Goal: Check status

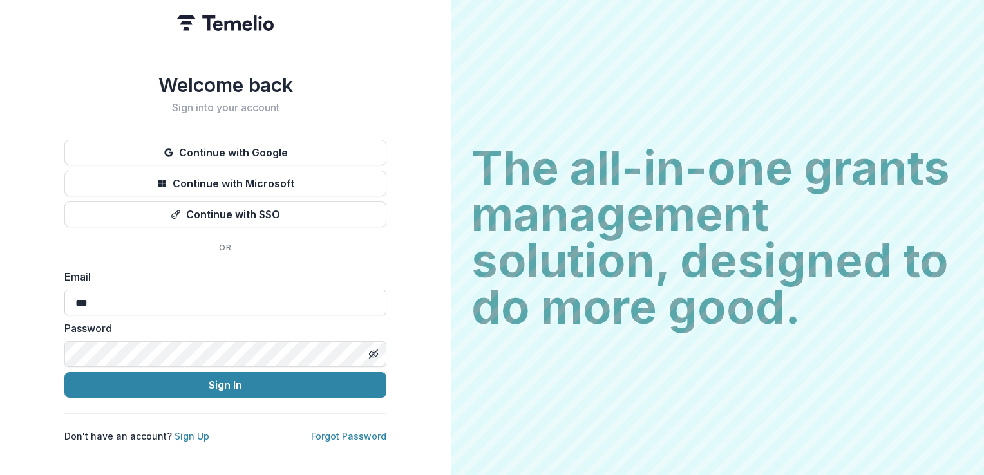
type input "**********"
click at [64, 372] on button "Sign In" at bounding box center [225, 385] width 322 height 26
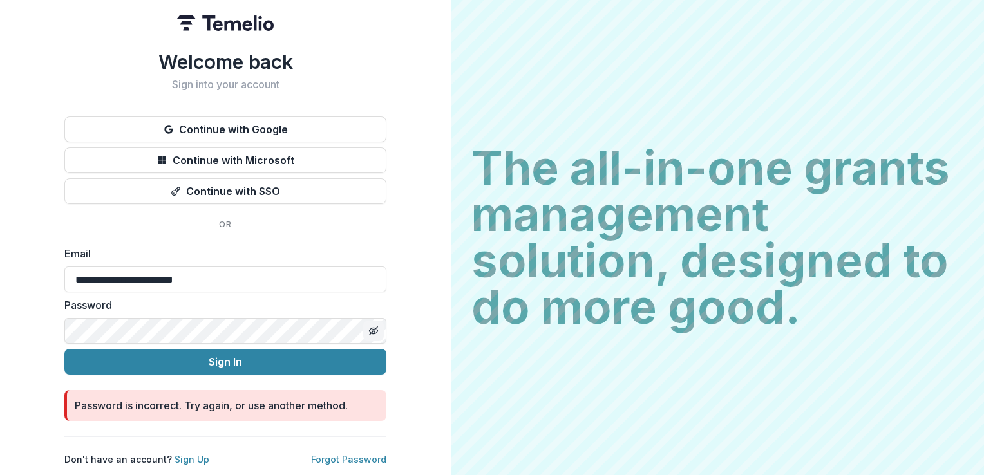
click at [371, 329] on icon "Toggle password visibility" at bounding box center [373, 331] width 10 height 10
click at [0, 325] on html "**********" at bounding box center [492, 237] width 984 height 475
click at [64, 349] on button "Sign In" at bounding box center [225, 362] width 322 height 26
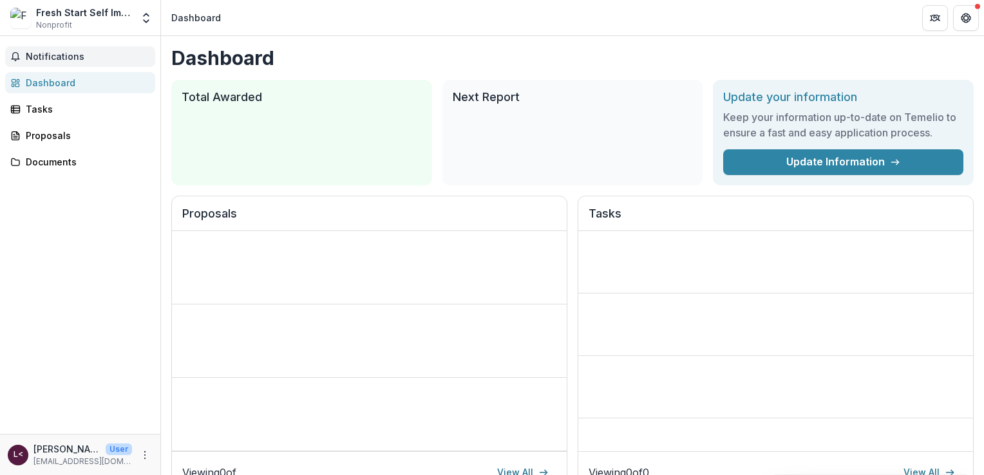
click at [44, 54] on span "Notifications" at bounding box center [88, 56] width 124 height 11
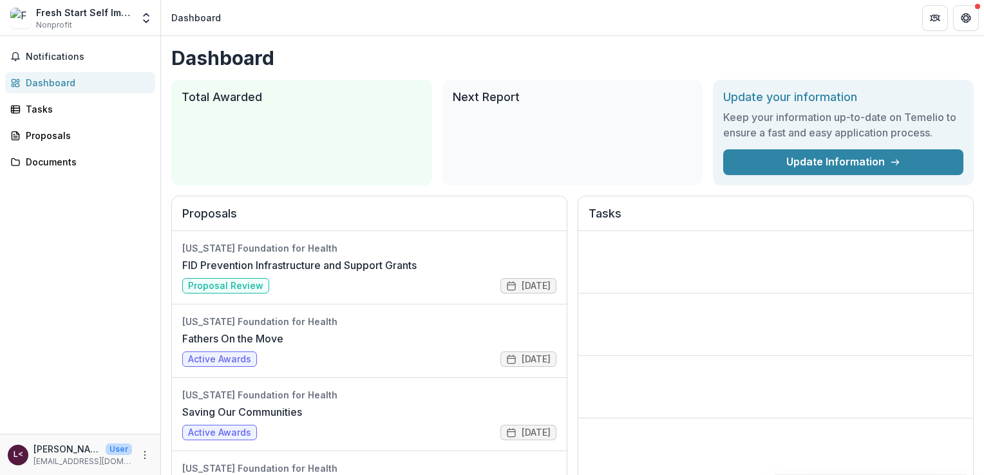
click at [492, 50] on h1 "Dashboard" at bounding box center [572, 57] width 802 height 23
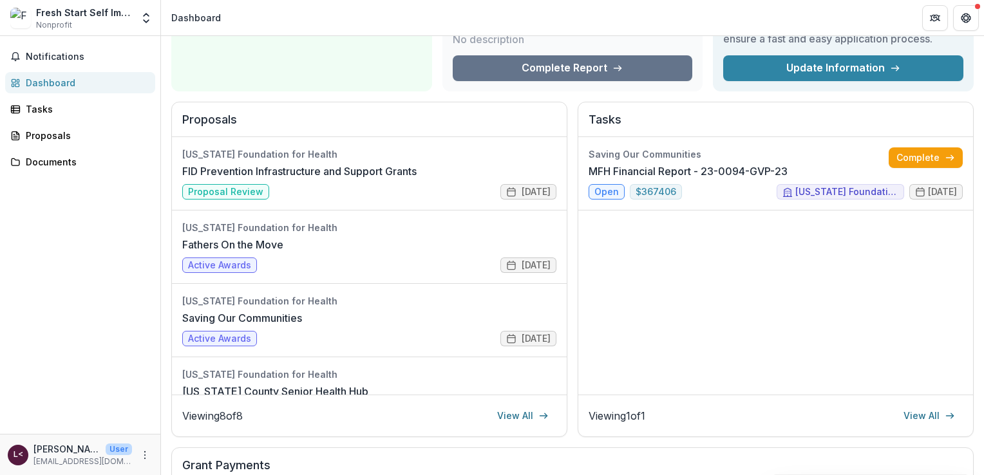
scroll to position [86, 0]
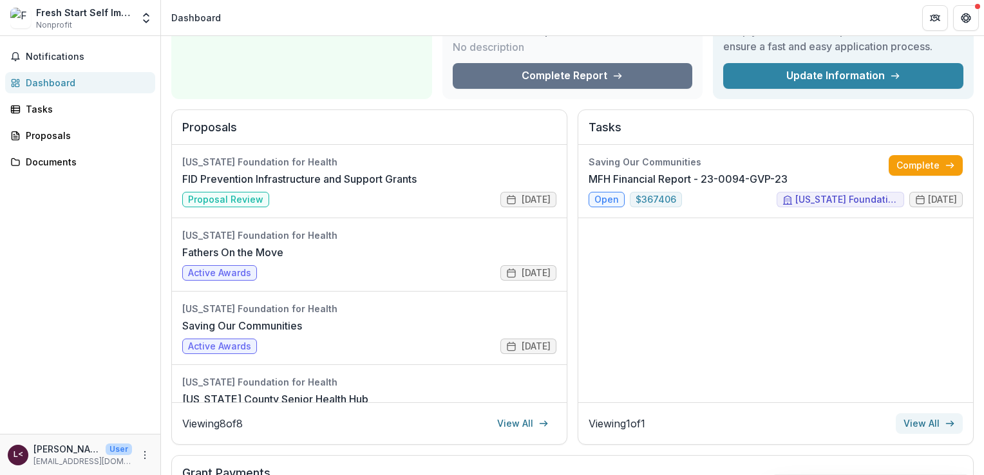
click at [932, 422] on link "View All" at bounding box center [928, 423] width 67 height 21
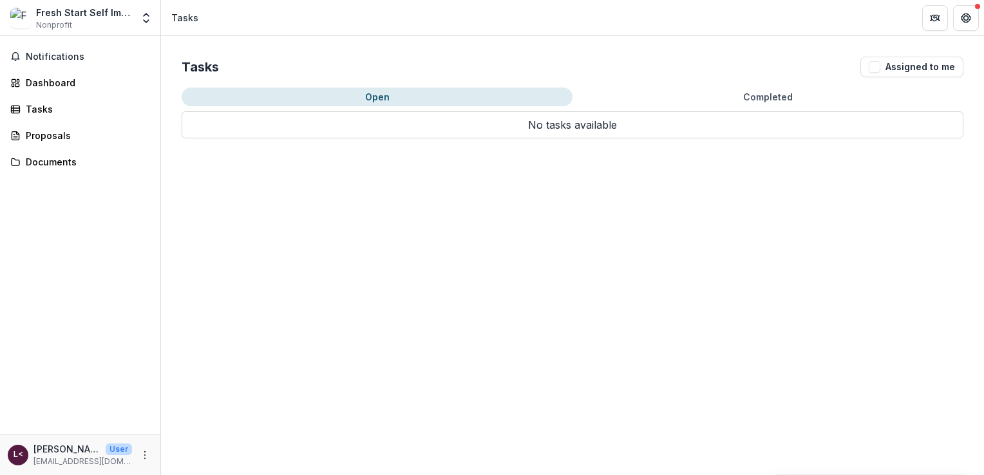
click at [772, 90] on button "Completed" at bounding box center [767, 97] width 391 height 19
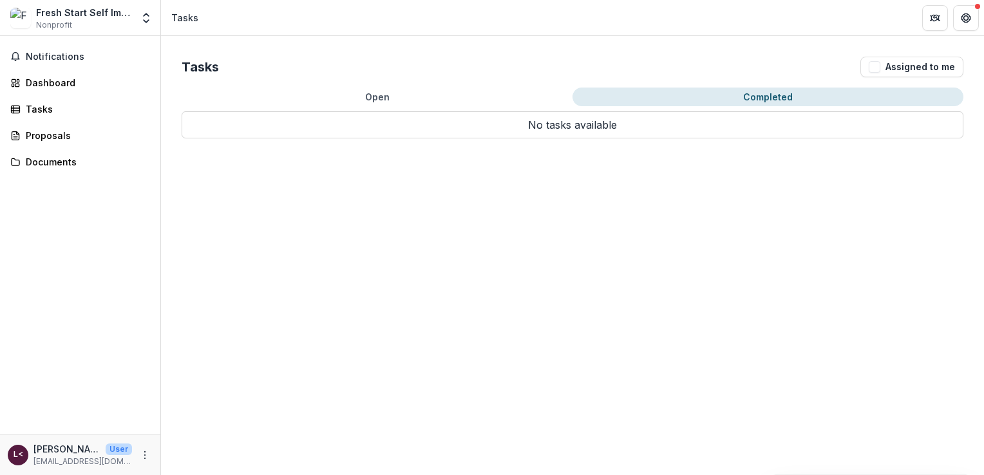
click at [780, 104] on button "Completed" at bounding box center [767, 97] width 391 height 19
click at [386, 113] on p "No tasks available" at bounding box center [572, 124] width 781 height 27
click at [780, 93] on button "Completed" at bounding box center [767, 97] width 391 height 19
click at [378, 113] on p "No tasks available" at bounding box center [572, 124] width 781 height 27
click at [372, 101] on button "Open" at bounding box center [377, 97] width 391 height 19
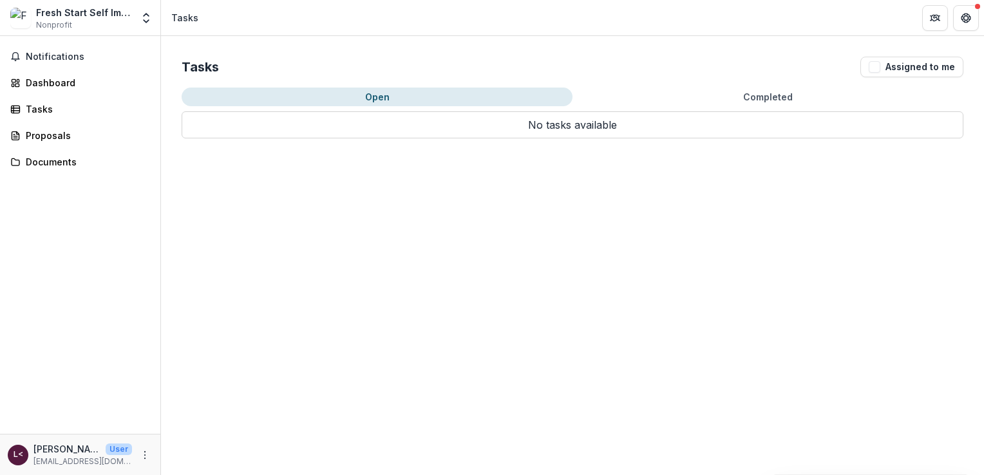
click at [739, 111] on p "No tasks available" at bounding box center [572, 124] width 781 height 27
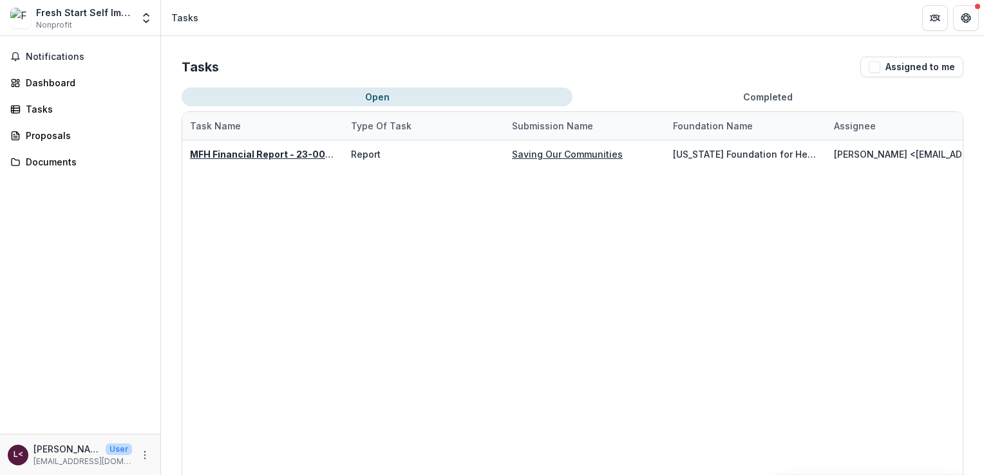
click at [779, 98] on button "Completed" at bounding box center [767, 97] width 391 height 19
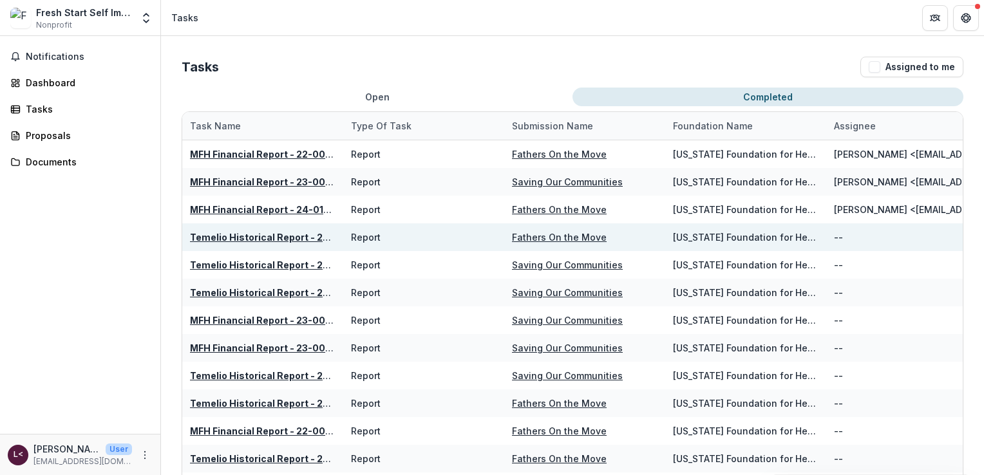
click at [246, 224] on div "Temelio Historical Report - 24-0163-OF-24" at bounding box center [262, 237] width 145 height 28
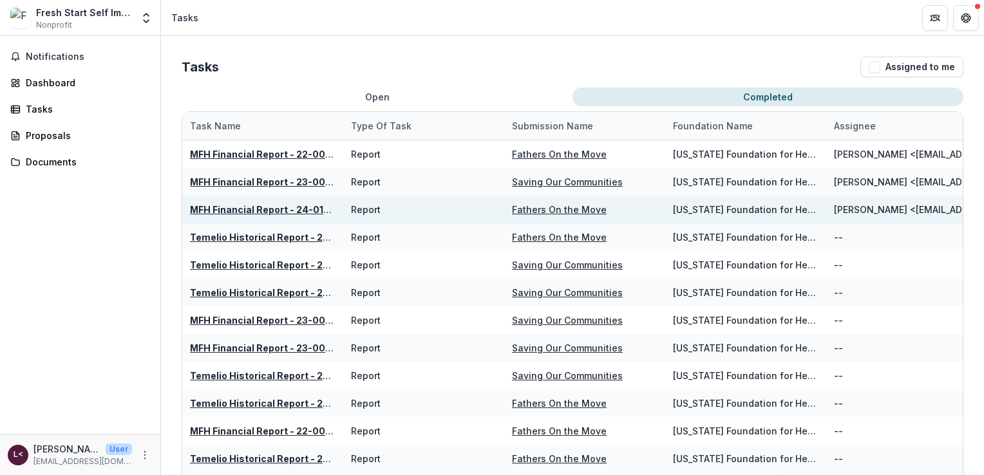
click at [248, 212] on u "MFH Financial Report - 24-0163-OF-24" at bounding box center [279, 209] width 179 height 11
